Goal: Transaction & Acquisition: Book appointment/travel/reservation

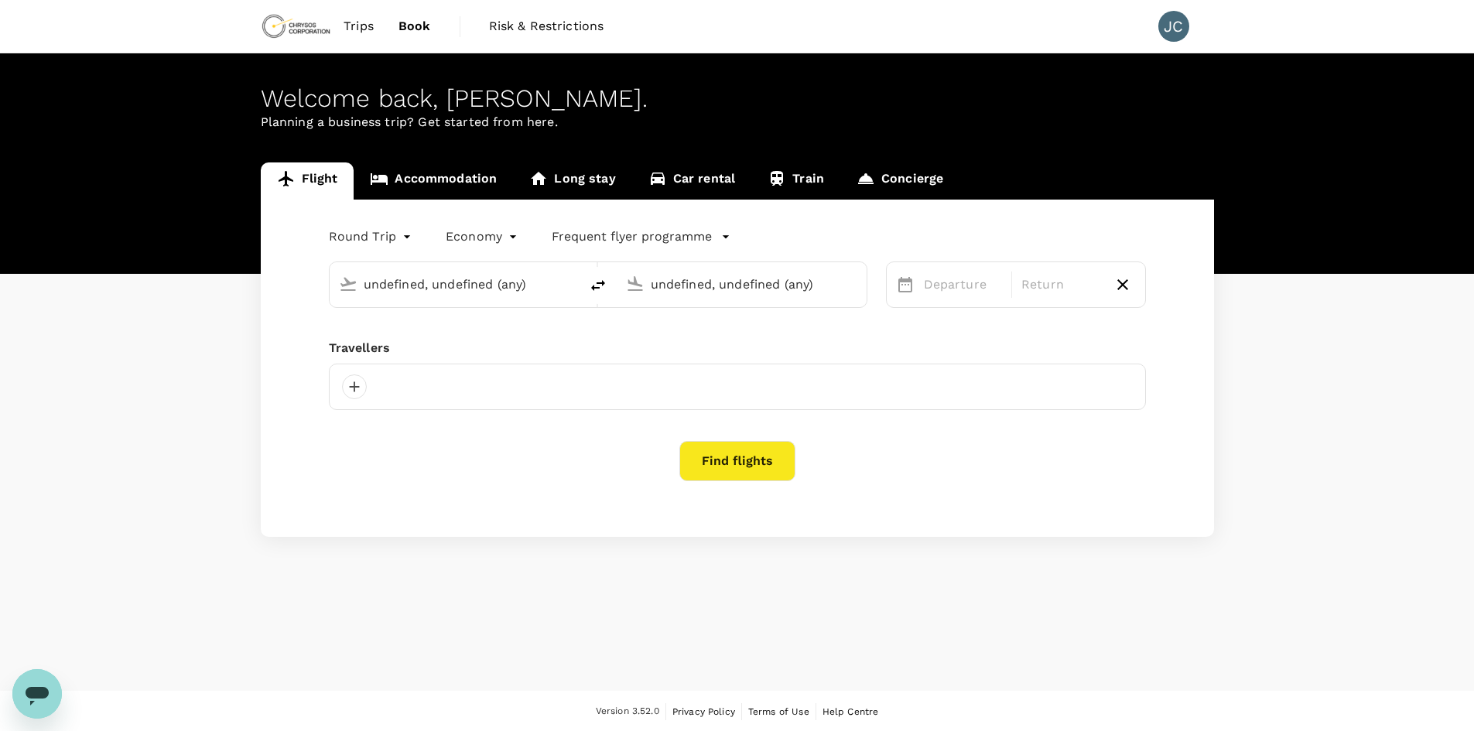
type input "[GEOGRAPHIC_DATA] ([GEOGRAPHIC_DATA])"
type input "Phoenix, United States (any)"
type input "premium-economy"
type input "[GEOGRAPHIC_DATA] ([GEOGRAPHIC_DATA])"
type input "Phoenix, United States (any)"
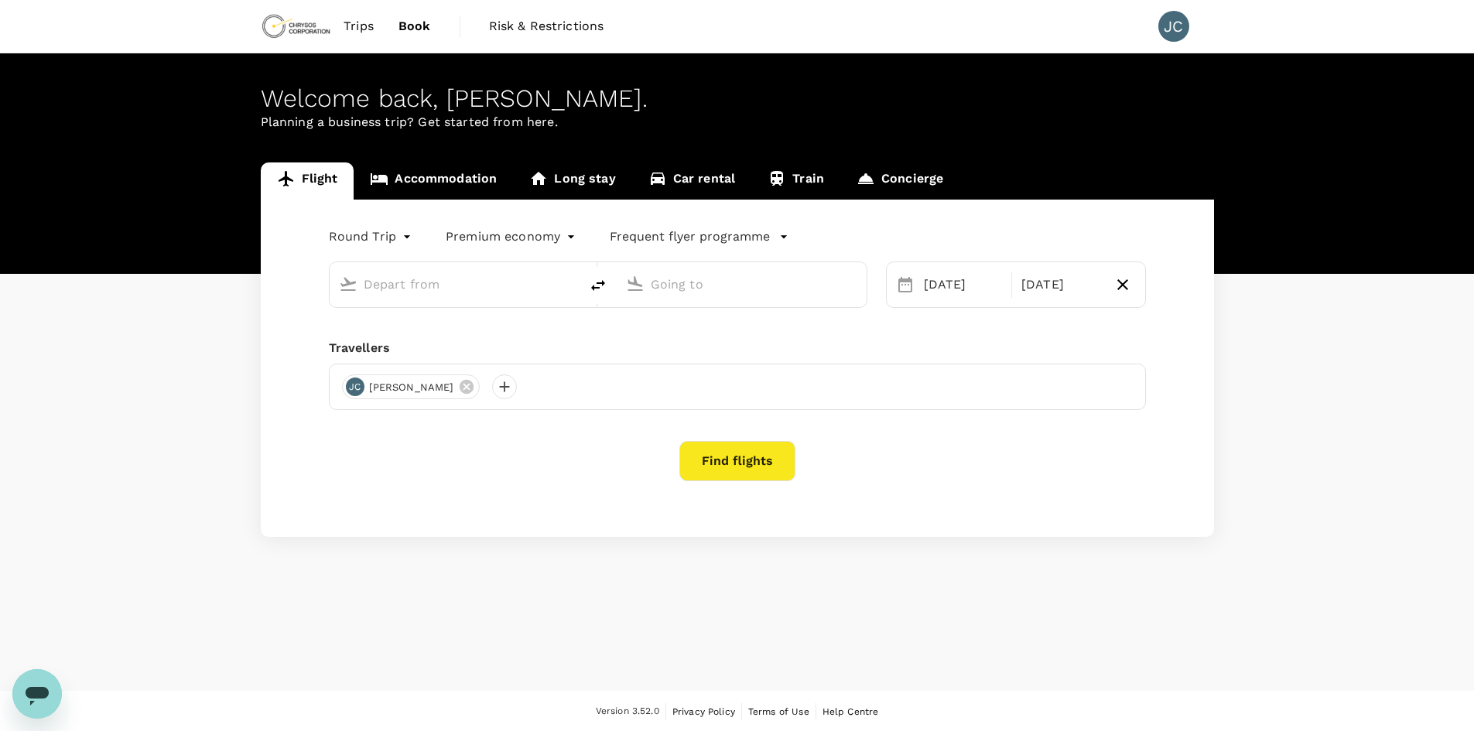
click at [371, 279] on input "text" at bounding box center [455, 284] width 183 height 24
type input "[GEOGRAPHIC_DATA] ([GEOGRAPHIC_DATA])"
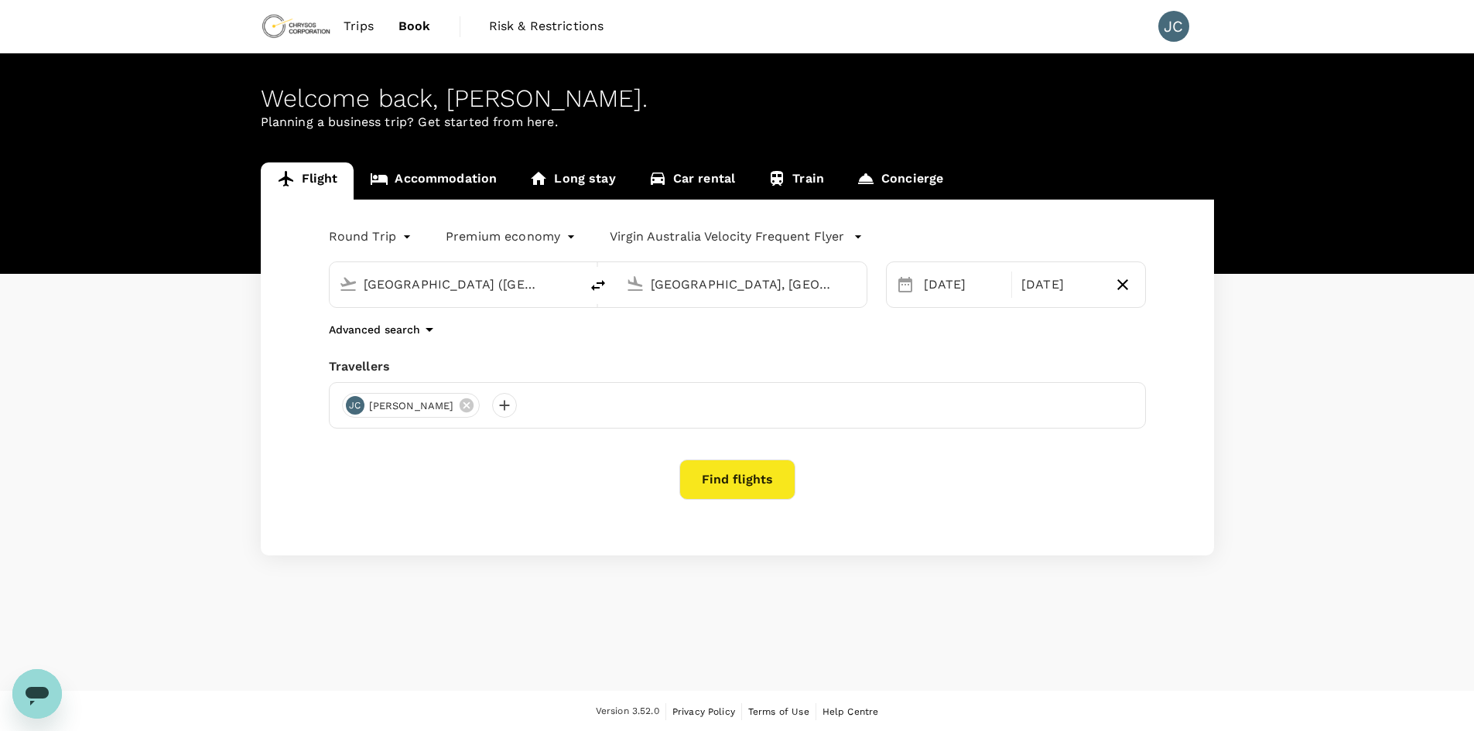
click at [765, 280] on input "Phoenix, United States (any)" at bounding box center [742, 284] width 183 height 24
click at [658, 341] on p "[GEOGRAPHIC_DATA]" at bounding box center [735, 344] width 213 height 15
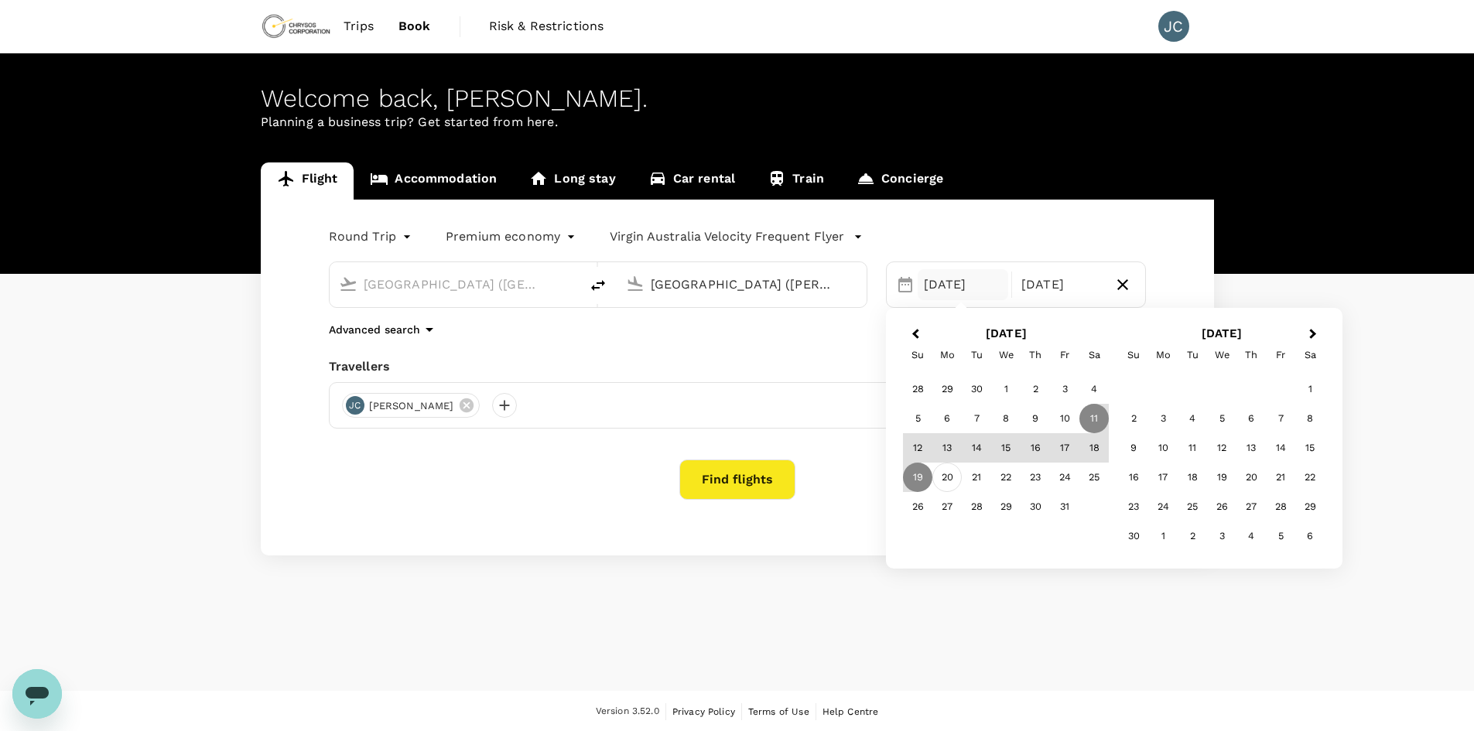
type input "[GEOGRAPHIC_DATA] ([PERSON_NAME])"
click at [942, 483] on div "20" at bounding box center [946, 477] width 29 height 29
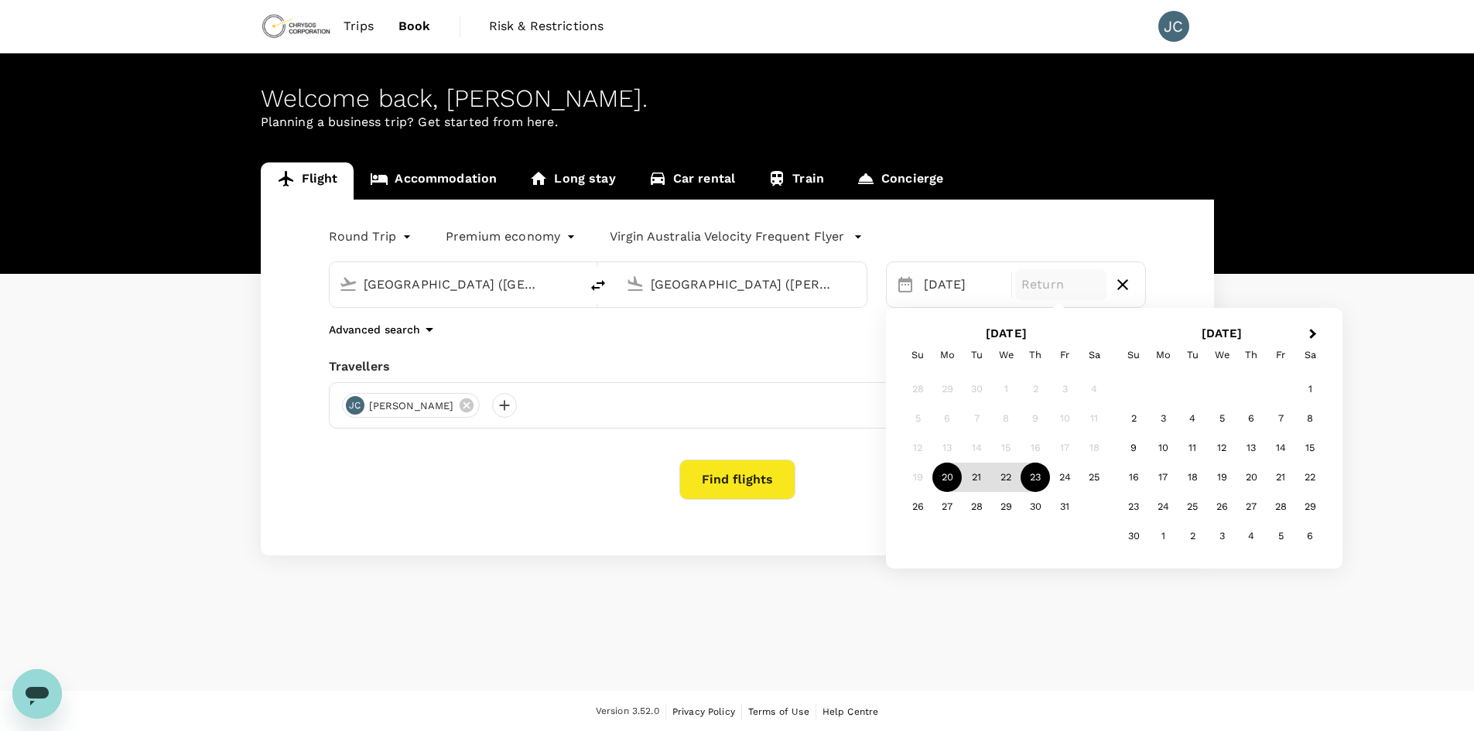
click at [1038, 487] on div "23" at bounding box center [1034, 477] width 29 height 29
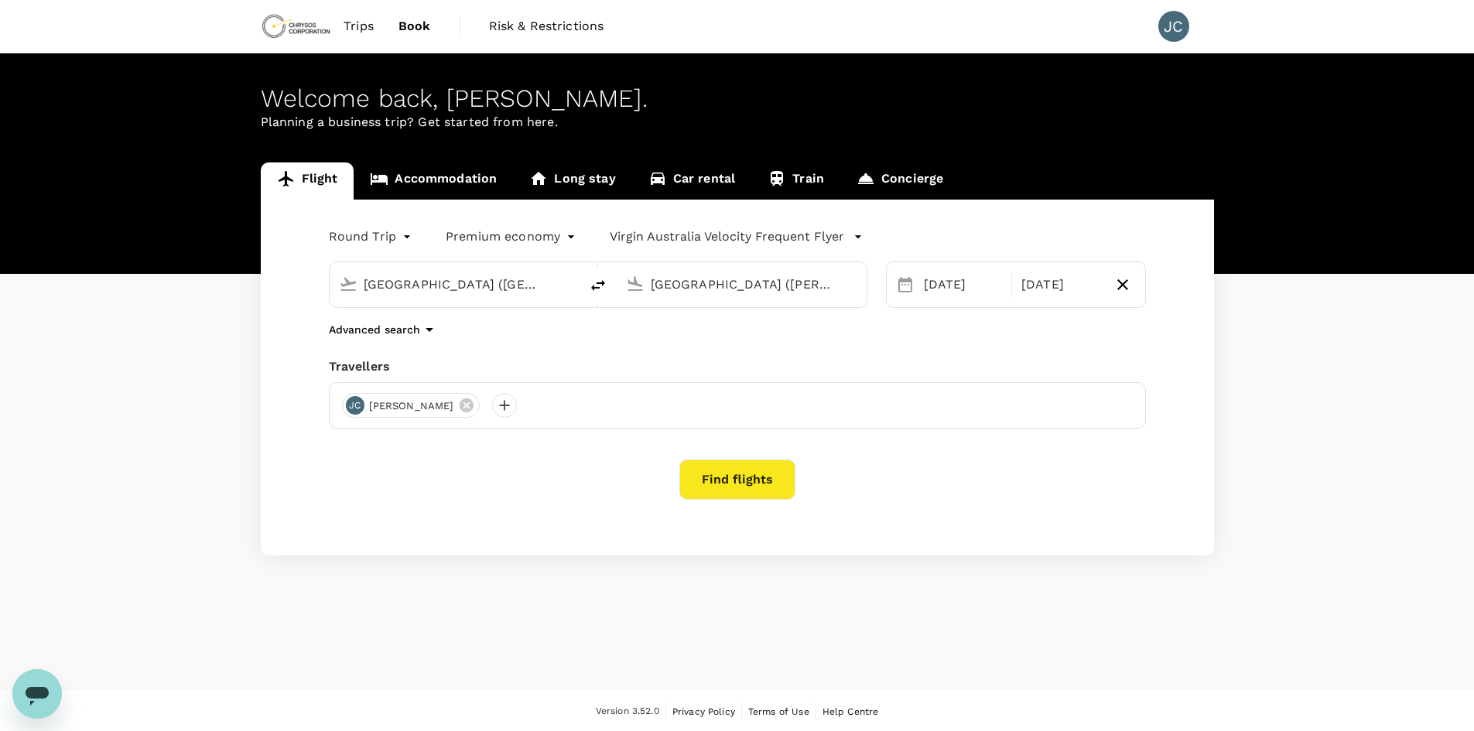
drag, startPoint x: 731, startPoint y: 477, endPoint x: 720, endPoint y: 466, distance: 16.4
click at [732, 477] on button "Find flights" at bounding box center [737, 480] width 116 height 40
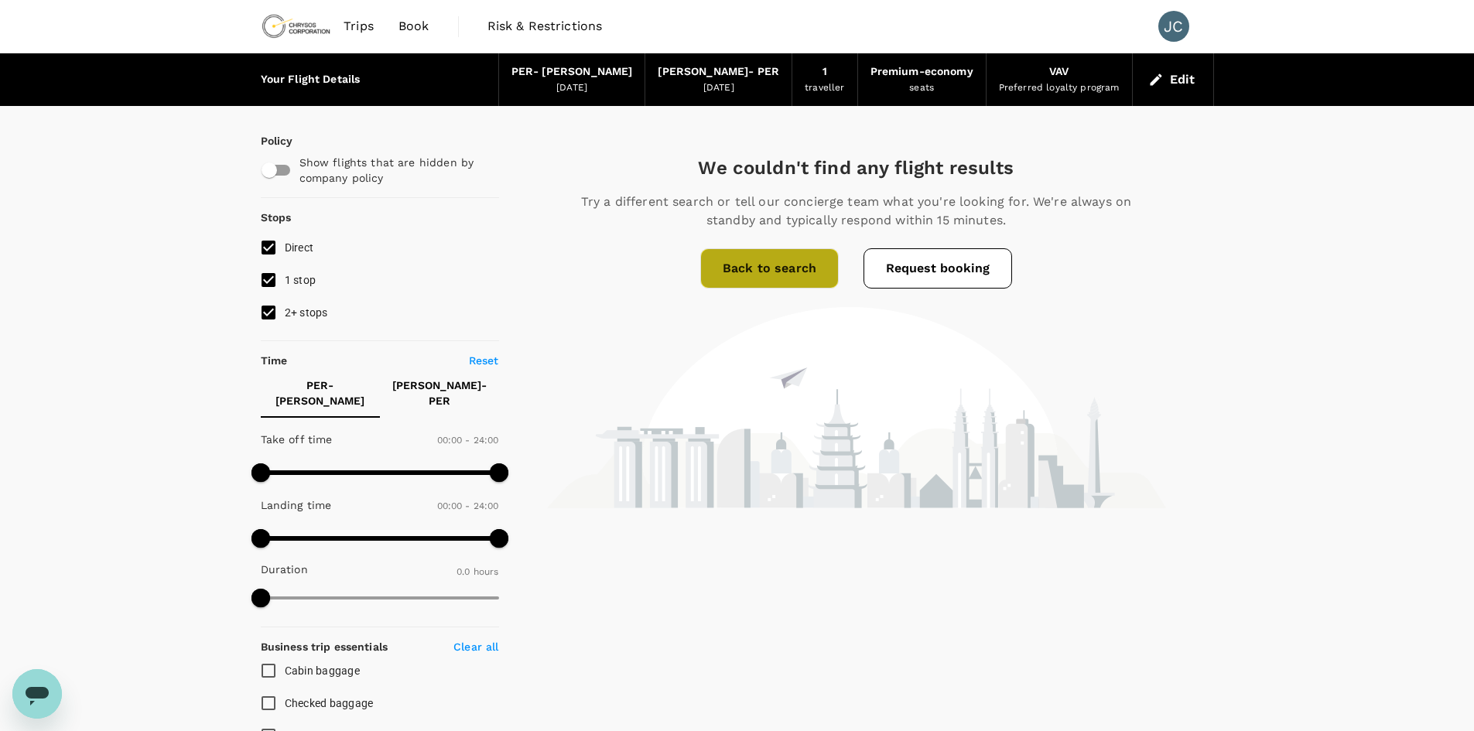
click at [768, 275] on link "Back to search" at bounding box center [769, 268] width 138 height 40
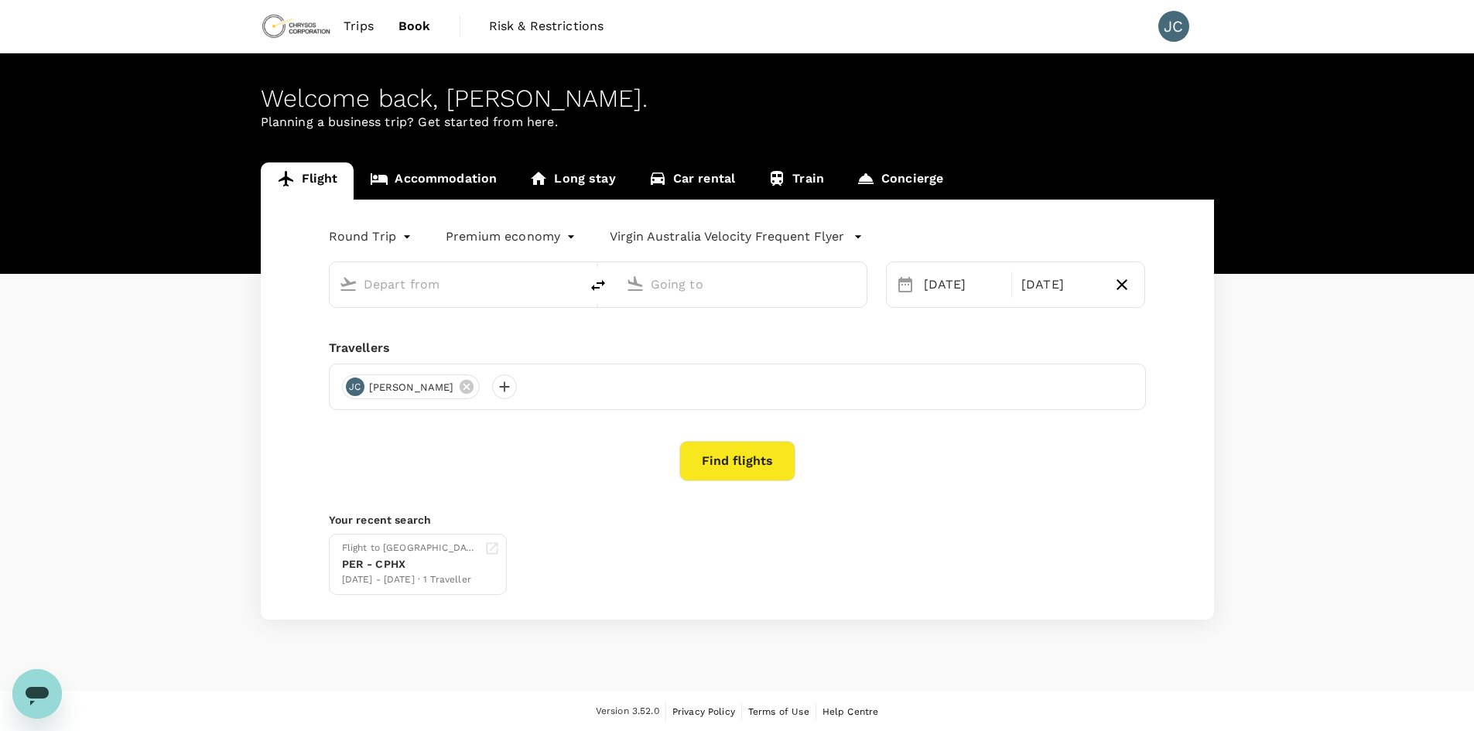
type input "[GEOGRAPHIC_DATA] ([GEOGRAPHIC_DATA])"
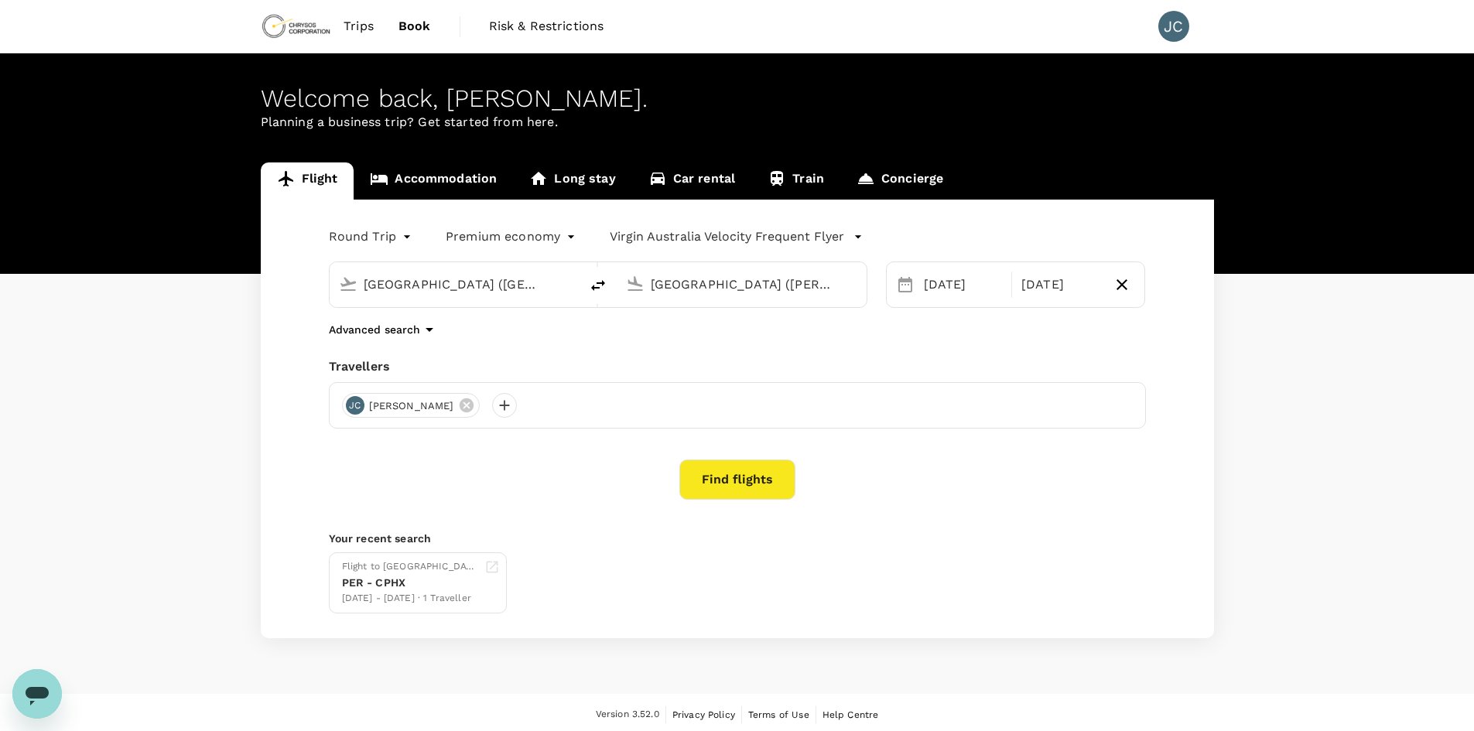
click at [692, 285] on input "[GEOGRAPHIC_DATA] ([PERSON_NAME])" at bounding box center [742, 284] width 183 height 24
type input "t"
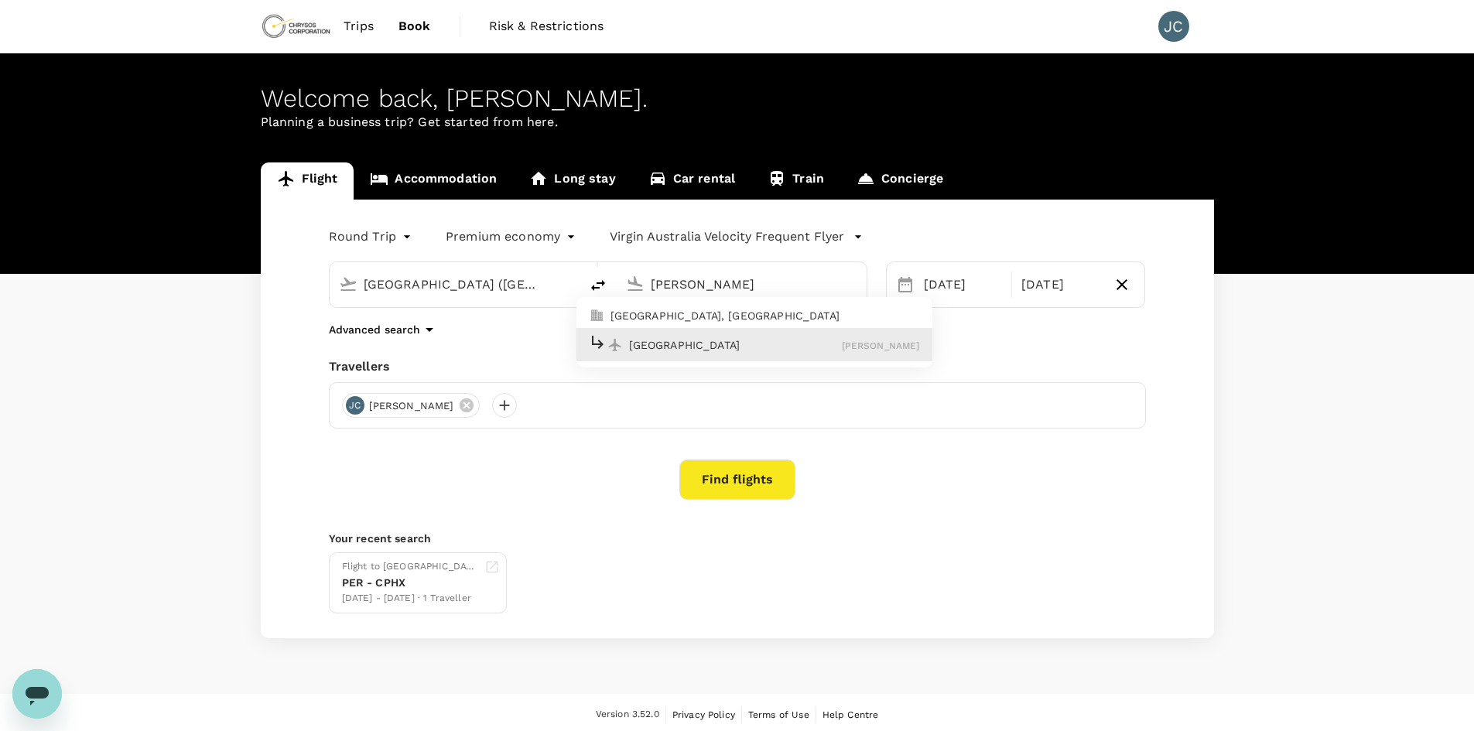
click at [656, 355] on div "Melbourne [PERSON_NAME]" at bounding box center [754, 345] width 331 height 24
type input "[GEOGRAPHIC_DATA] ([PERSON_NAME])"
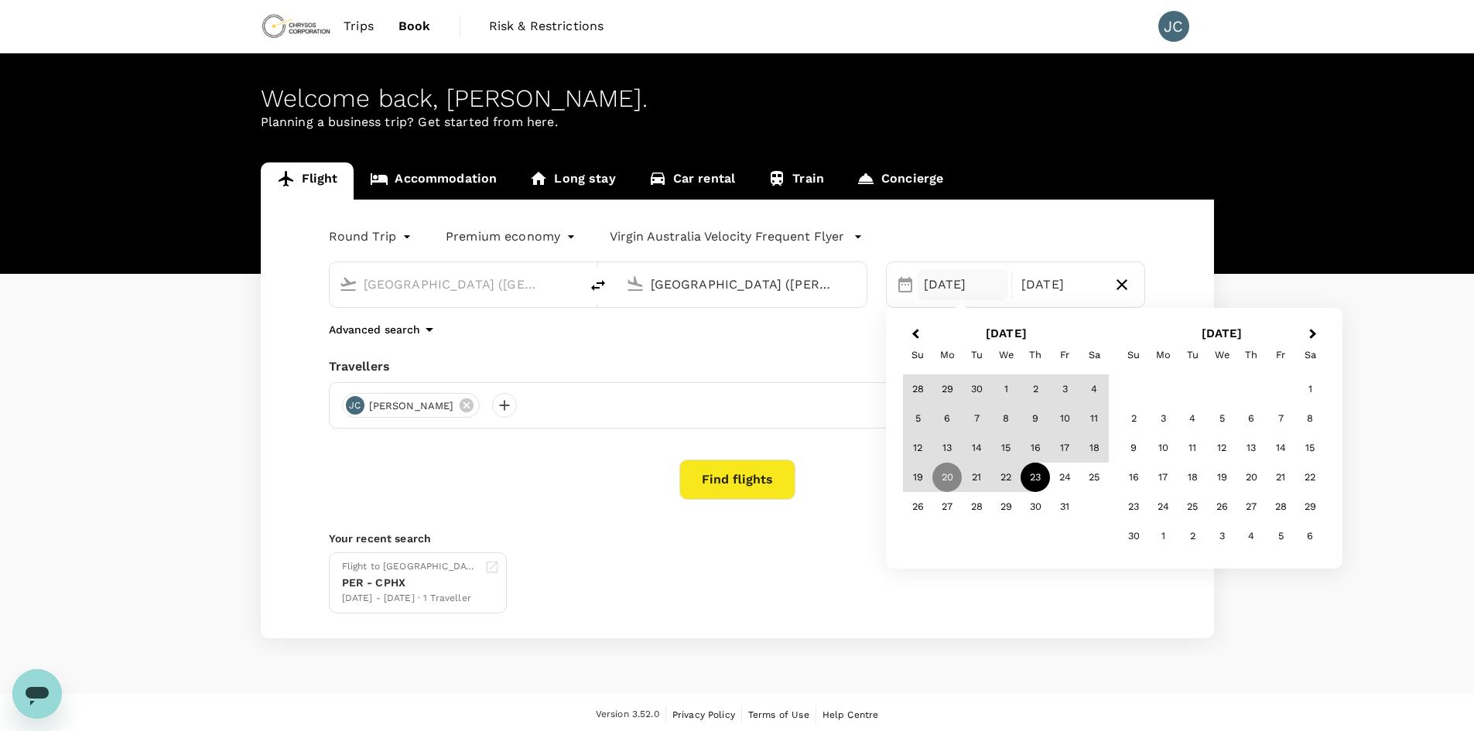
click at [734, 480] on button "Find flights" at bounding box center [737, 480] width 116 height 40
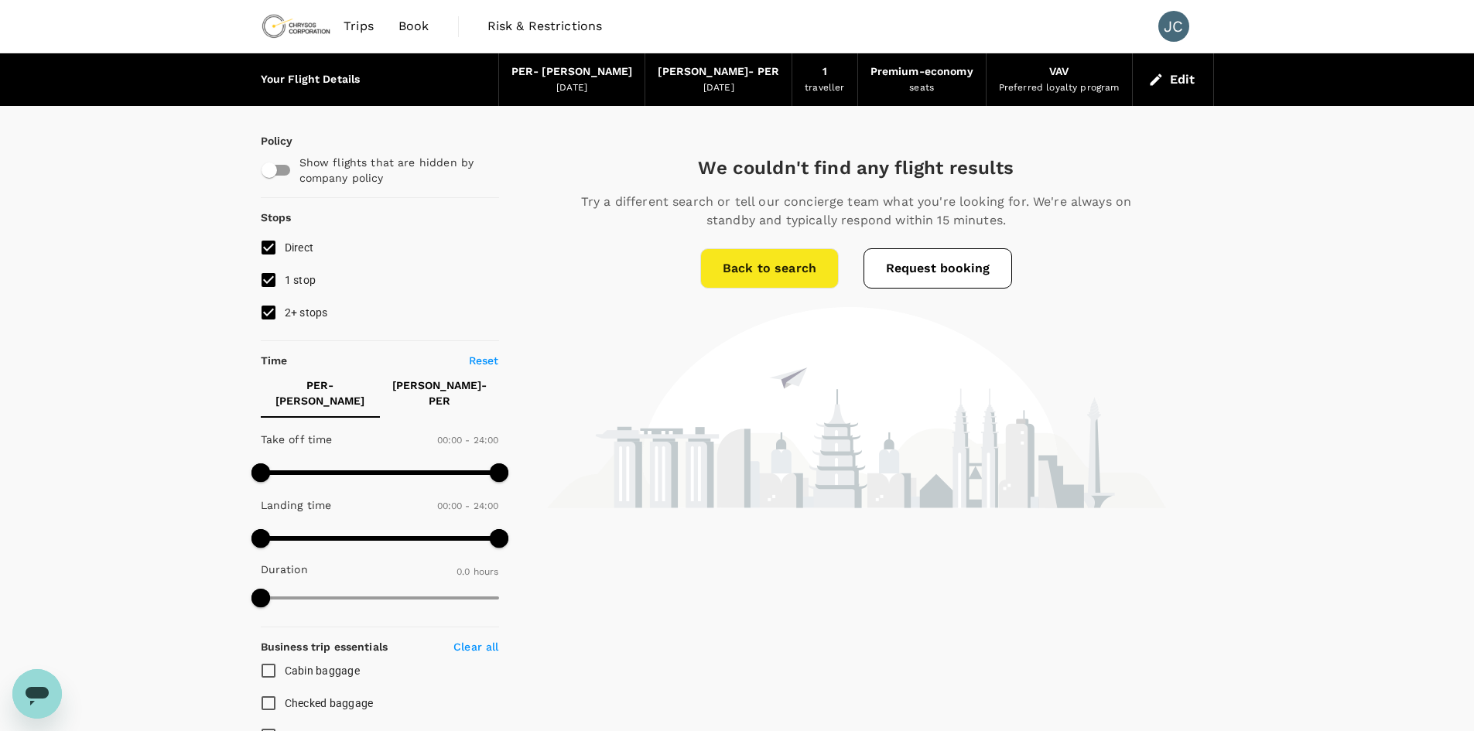
click at [939, 70] on div "Premium-economy" at bounding box center [921, 71] width 103 height 17
click at [931, 86] on div "seats" at bounding box center [921, 87] width 25 height 15
click at [1195, 82] on button "Edit" at bounding box center [1173, 79] width 56 height 25
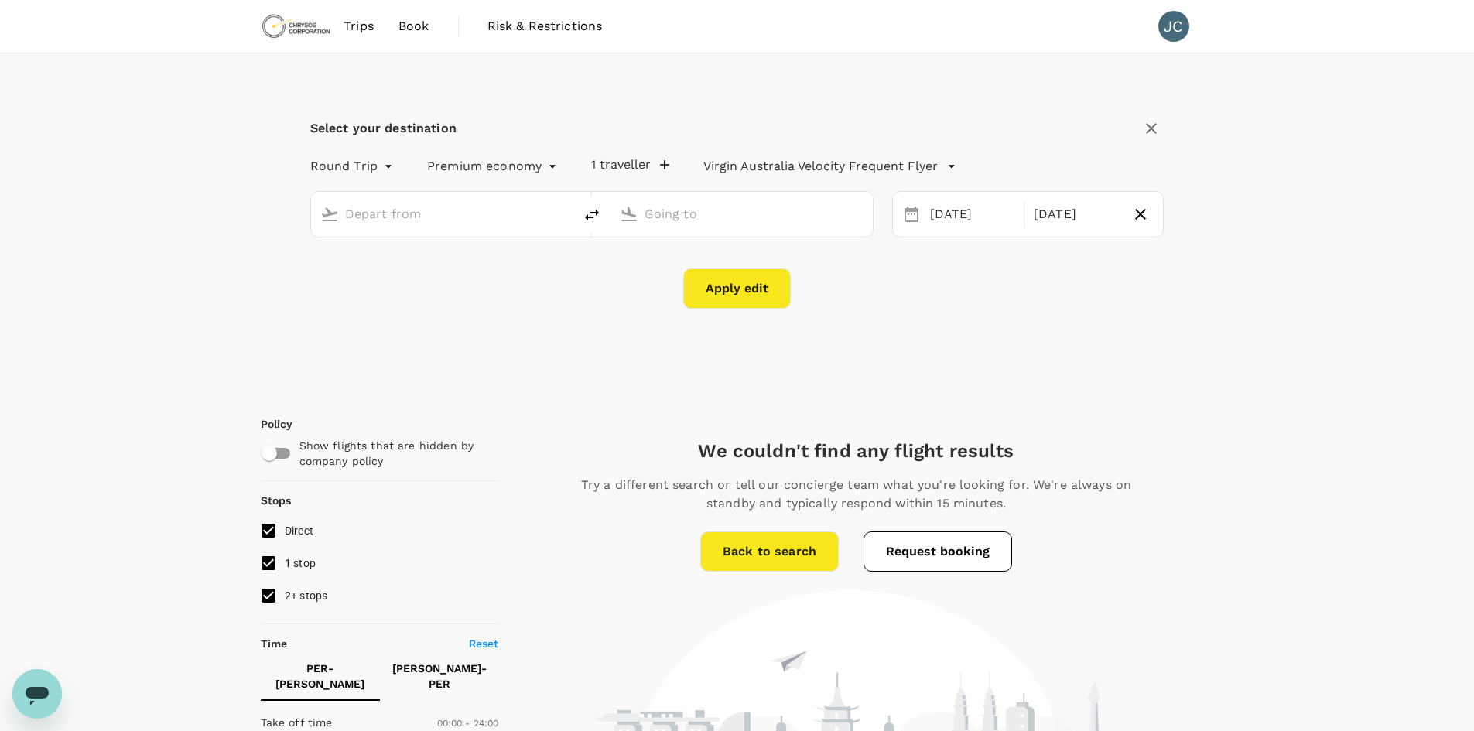
type input "[GEOGRAPHIC_DATA] ([GEOGRAPHIC_DATA])"
type input "[GEOGRAPHIC_DATA] ([PERSON_NAME])"
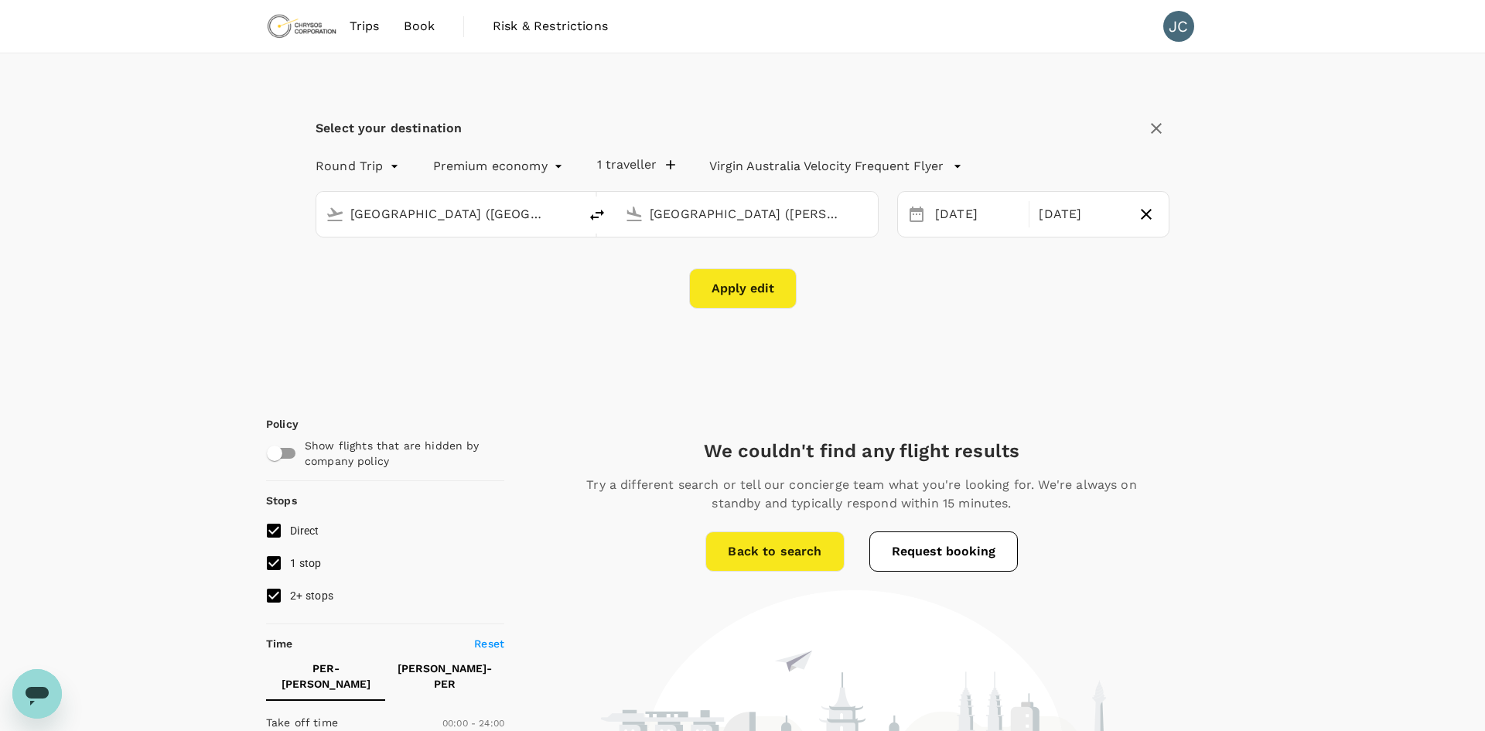
click at [521, 162] on body "Trips Book Risk & Restrictions JC Select your destination Round Trip roundtrip …" at bounding box center [742, 721] width 1485 height 1443
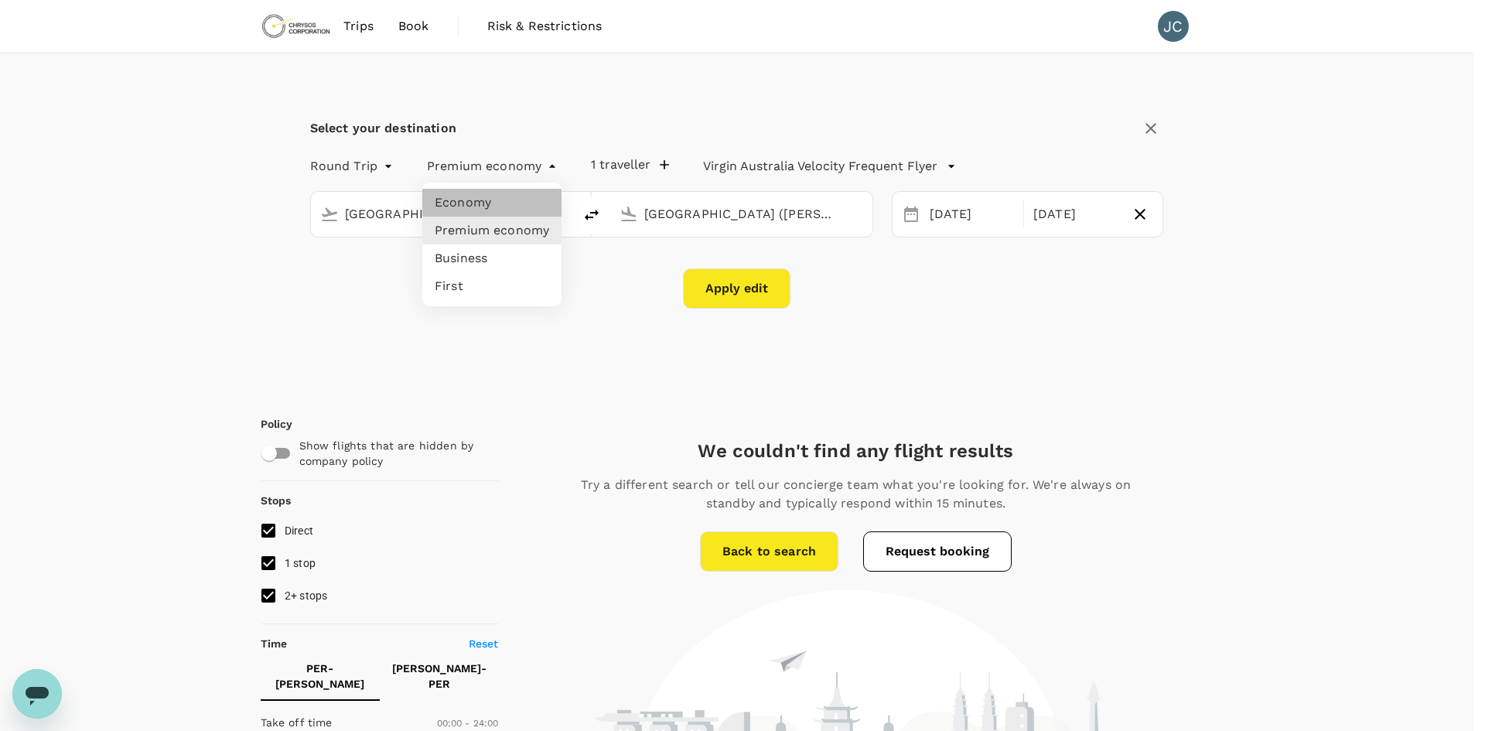
click at [494, 208] on li "Economy" at bounding box center [491, 203] width 139 height 28
type input "economy"
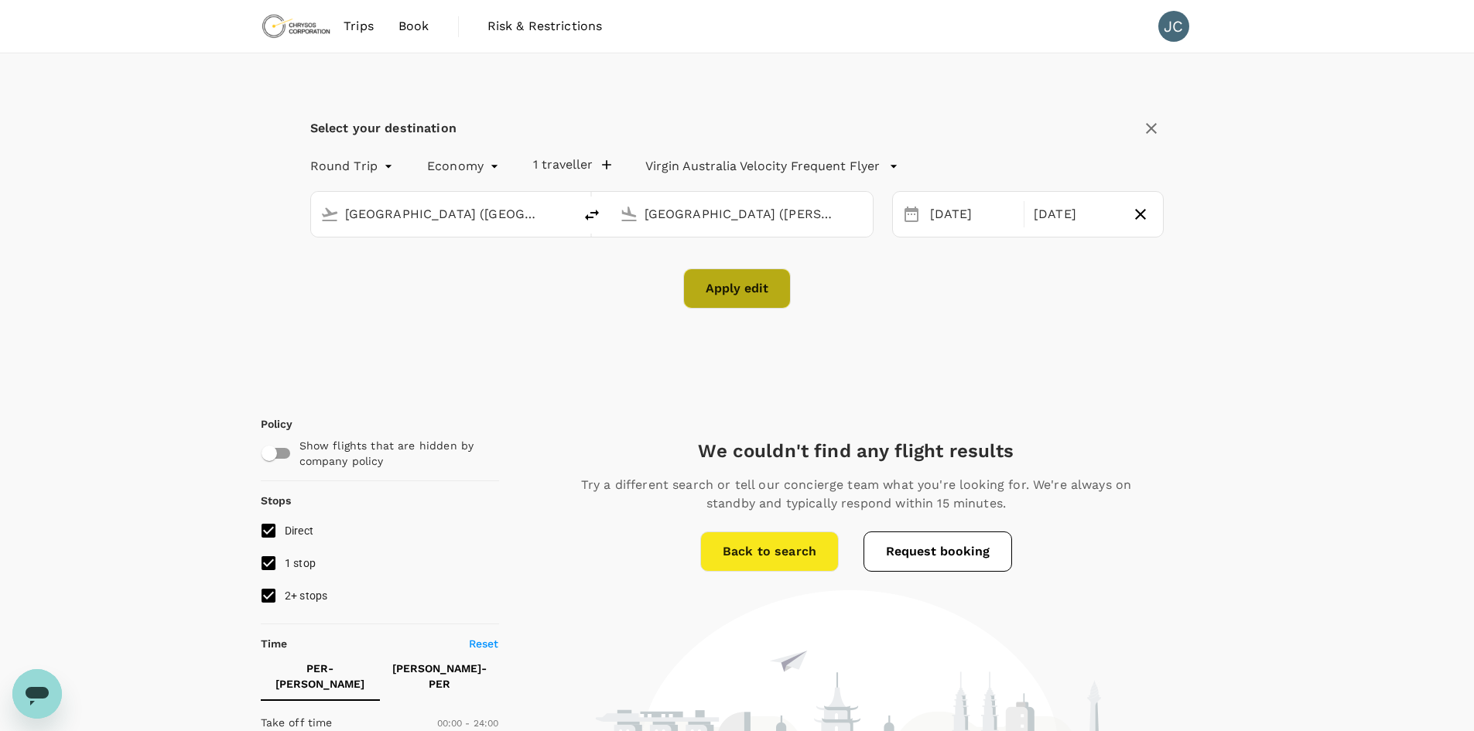
click at [728, 294] on button "Apply edit" at bounding box center [737, 288] width 108 height 40
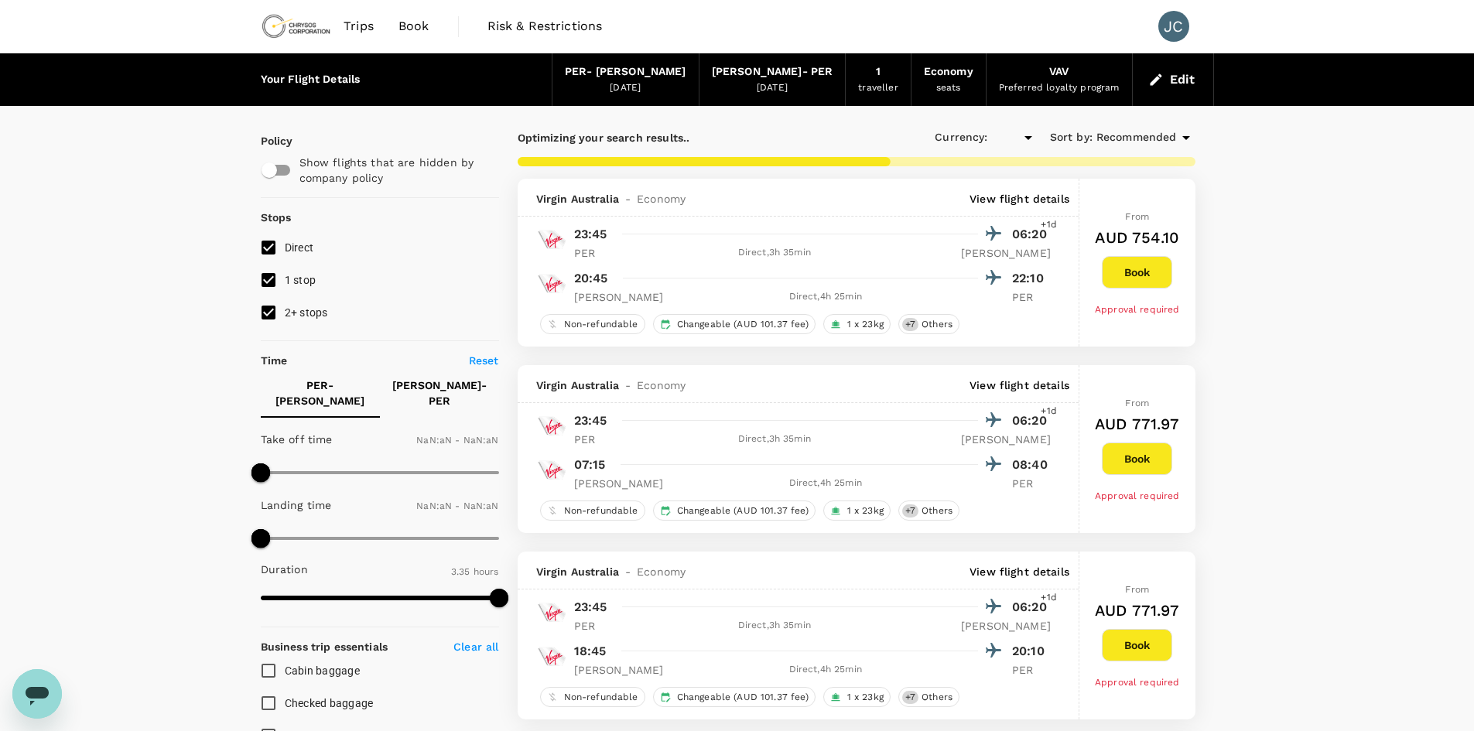
type input "AUD"
type input "1440"
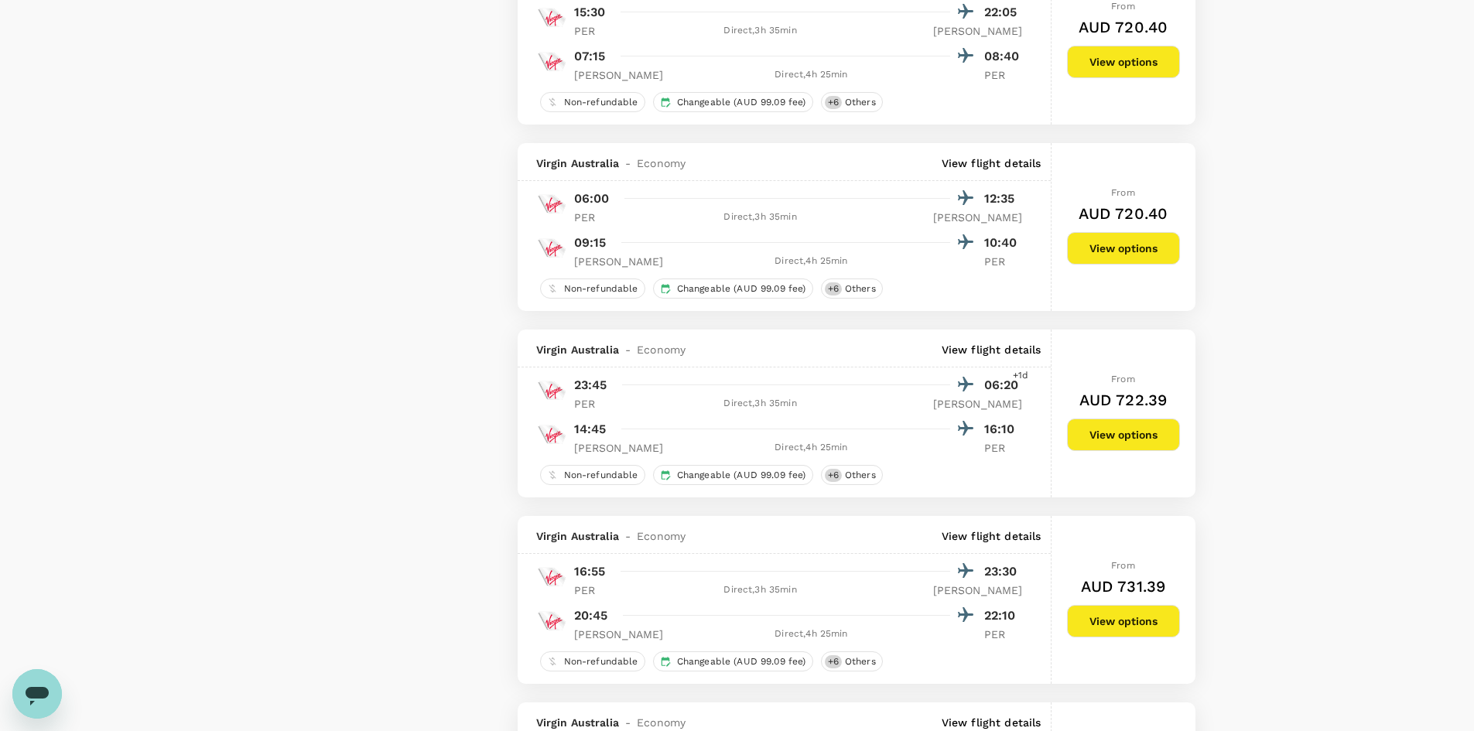
scroll to position [2476, 0]
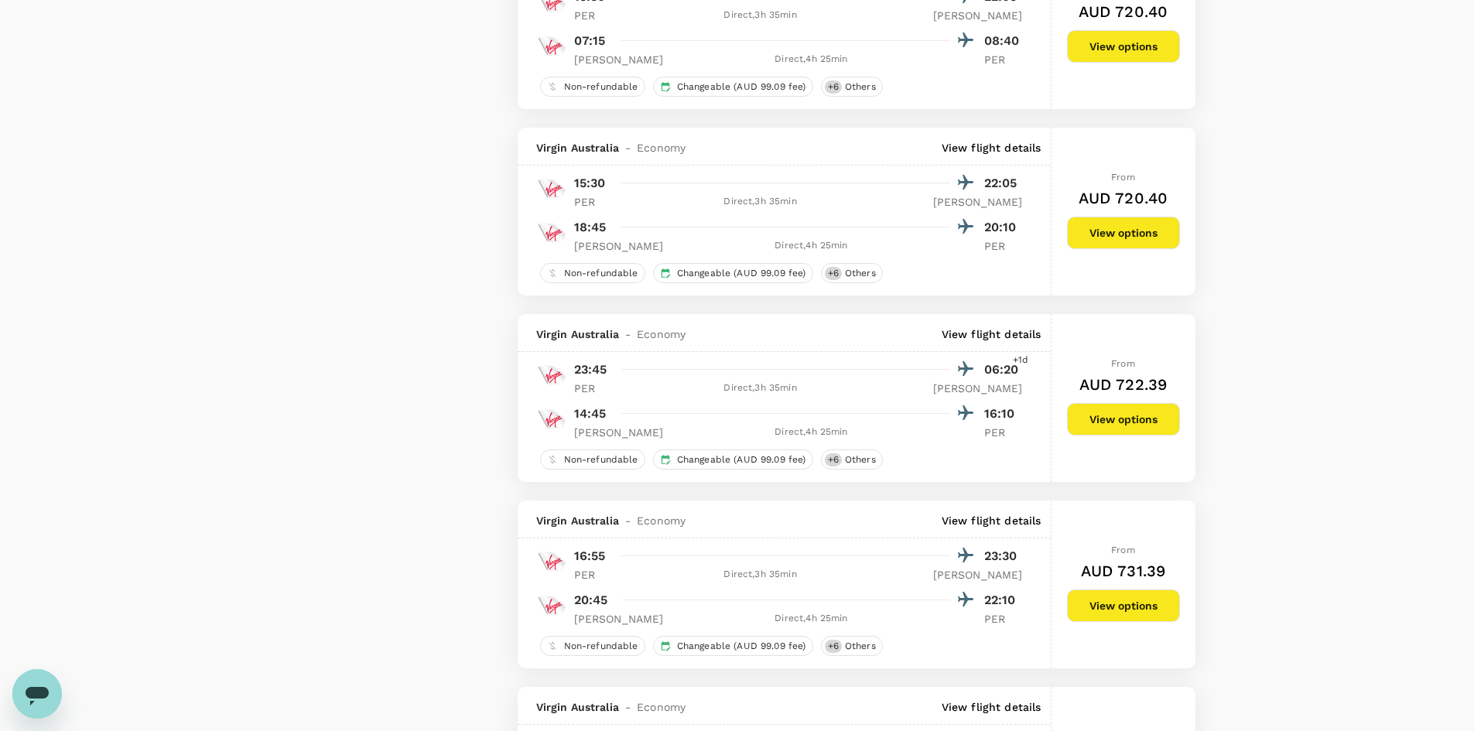
type input "700"
